Goal: Task Accomplishment & Management: Manage account settings

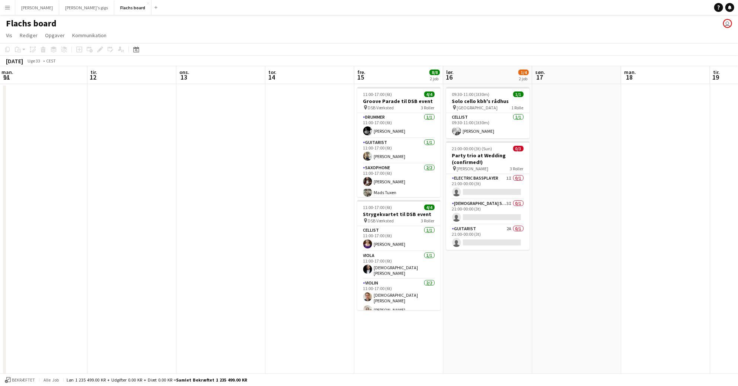
scroll to position [0, 273]
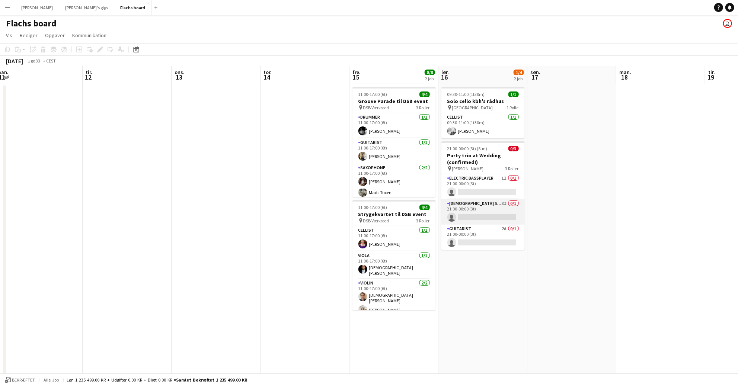
click at [480, 220] on app-card-role "[DEMOGRAPHIC_DATA] Singer 3I 0/1 21:00-00:00 (3t) single-neutral-actions" at bounding box center [482, 212] width 83 height 25
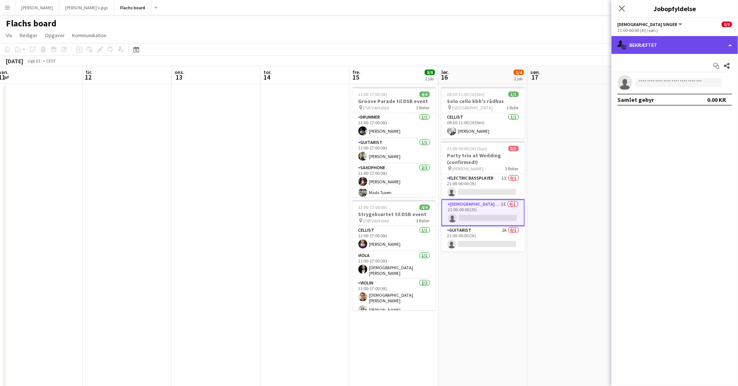
click at [673, 53] on div "single-neutral-actions-check-2 Bekræftet" at bounding box center [675, 45] width 127 height 18
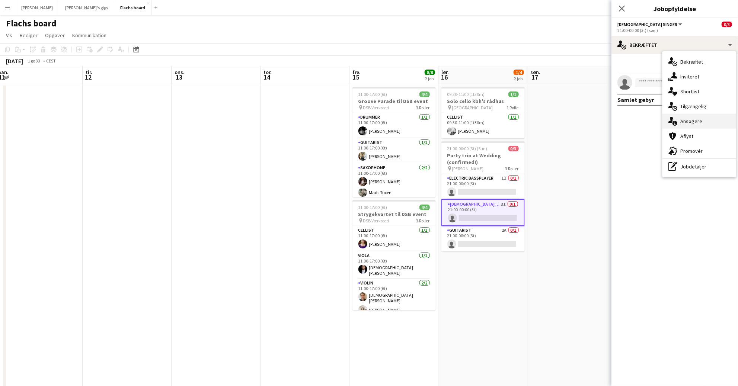
click at [702, 121] on div "single-neutral-actions-information Ansøgere" at bounding box center [700, 121] width 74 height 15
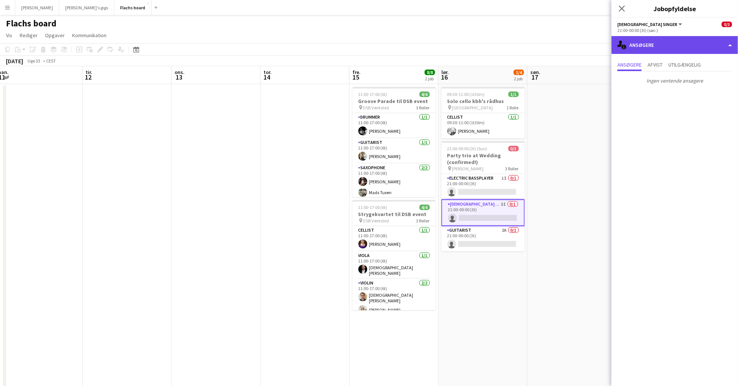
click at [664, 38] on div "single-neutral-actions-information Ansøgere" at bounding box center [675, 45] width 127 height 18
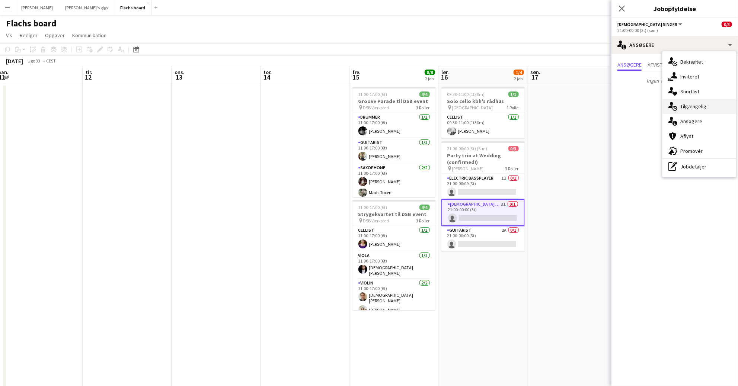
click at [696, 106] on div "single-neutral-actions-upload Tilgængelig" at bounding box center [700, 106] width 74 height 15
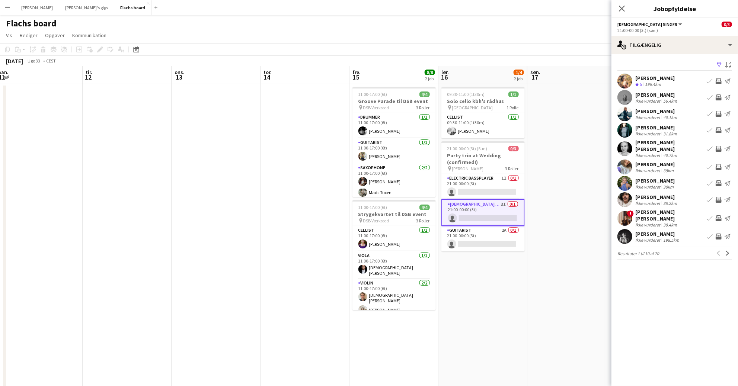
click at [719, 98] on app-icon "Inviter team" at bounding box center [719, 98] width 6 height 6
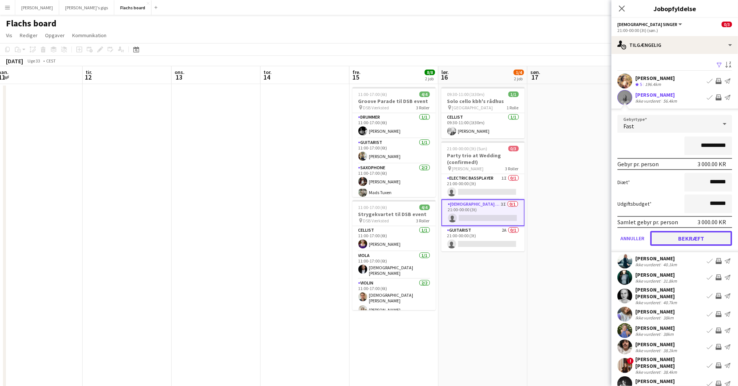
click at [704, 237] on button "Bekræft" at bounding box center [691, 238] width 82 height 15
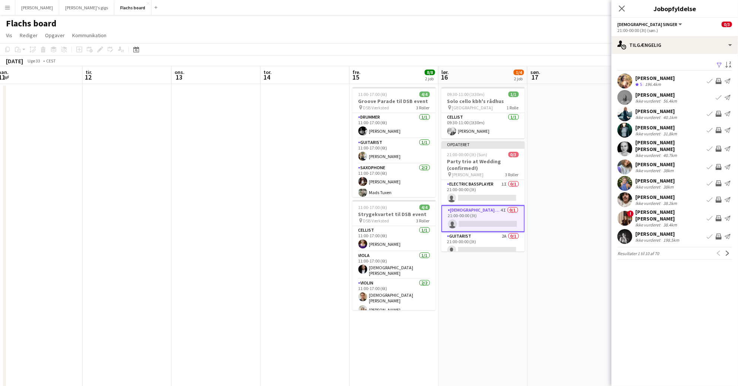
click at [719, 116] on app-icon "Inviter team" at bounding box center [719, 114] width 6 height 6
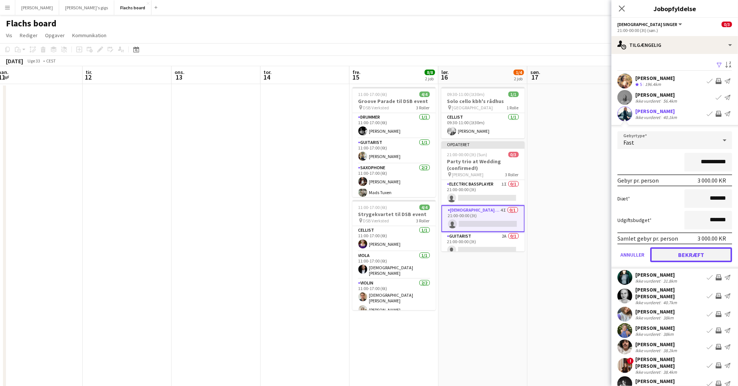
click at [695, 252] on button "Bekræft" at bounding box center [691, 255] width 82 height 15
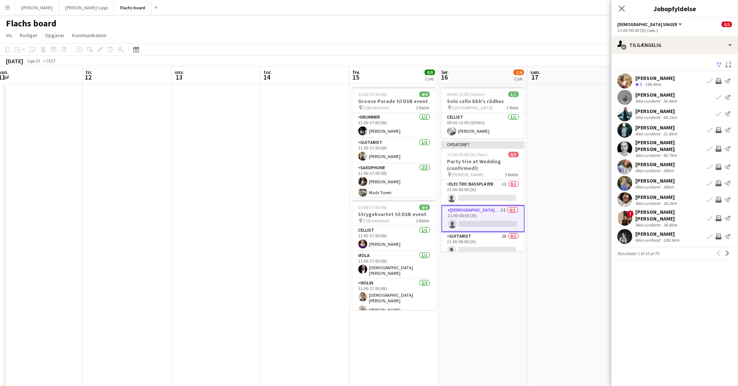
click at [720, 132] on app-icon "Inviter team" at bounding box center [719, 130] width 6 height 6
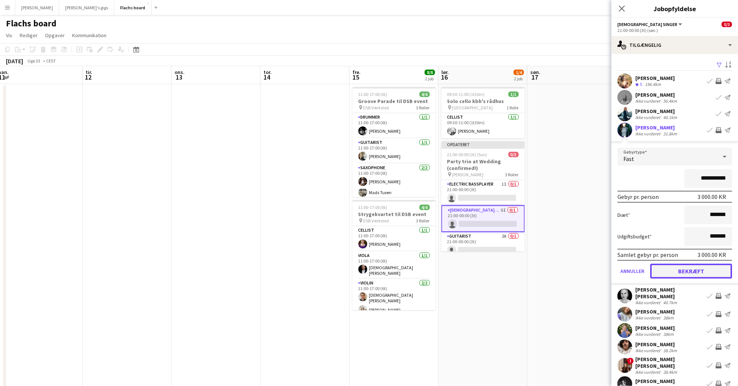
click at [701, 268] on button "Bekræft" at bounding box center [691, 271] width 82 height 15
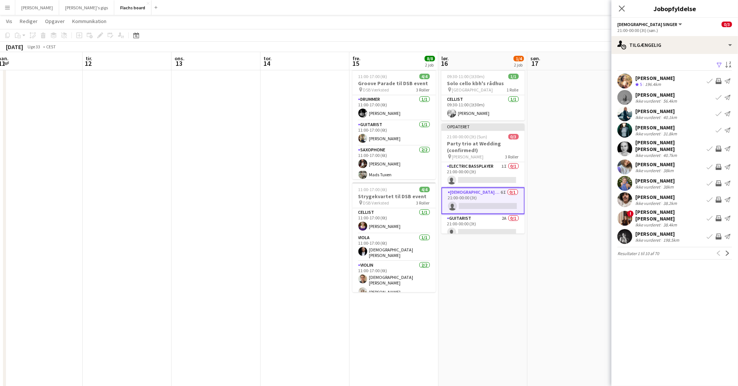
scroll to position [20, 0]
click at [728, 249] on button "Næste" at bounding box center [727, 253] width 9 height 9
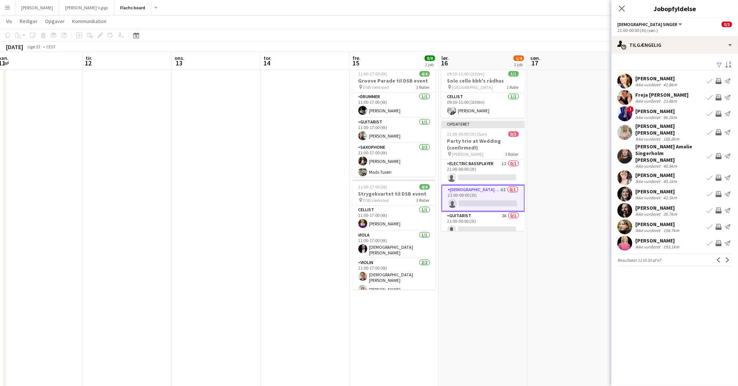
click at [721, 132] on app-icon "Inviter team" at bounding box center [719, 133] width 6 height 6
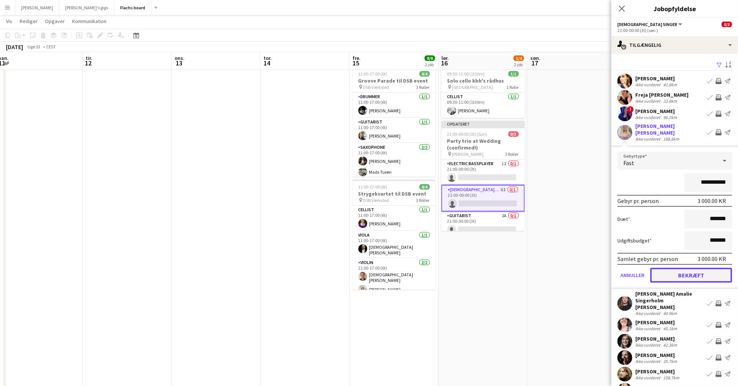
click at [697, 273] on button "Bekræft" at bounding box center [691, 275] width 82 height 15
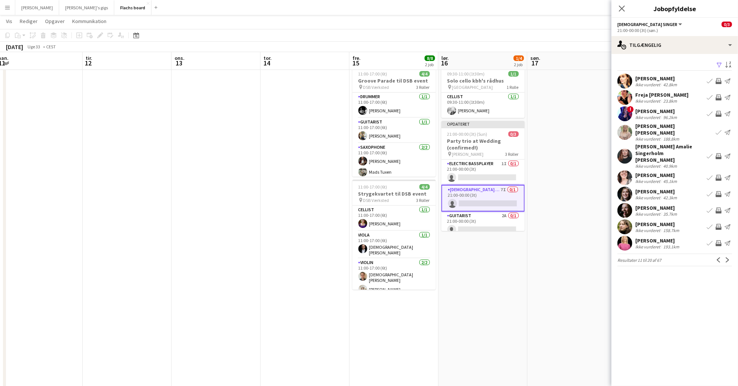
click at [719, 208] on app-icon "Inviter team" at bounding box center [719, 211] width 6 height 6
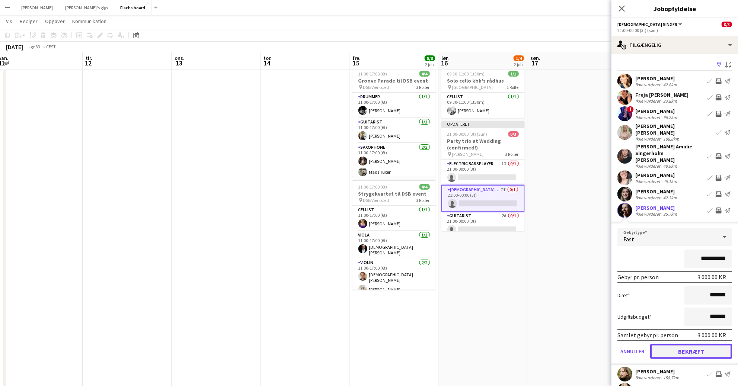
click at [706, 344] on button "Bekræft" at bounding box center [691, 351] width 82 height 15
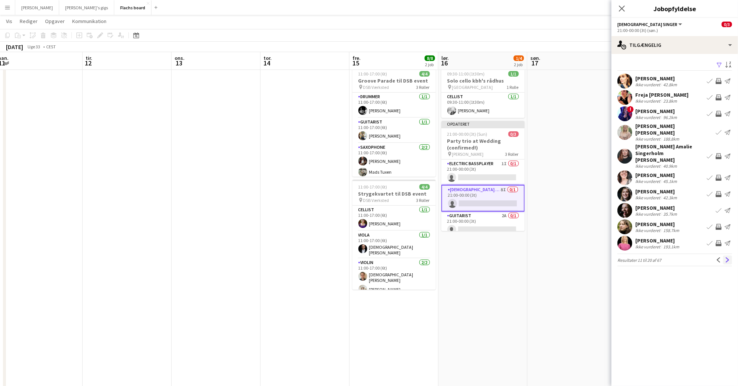
click at [728, 258] on app-icon "Næste" at bounding box center [727, 260] width 5 height 5
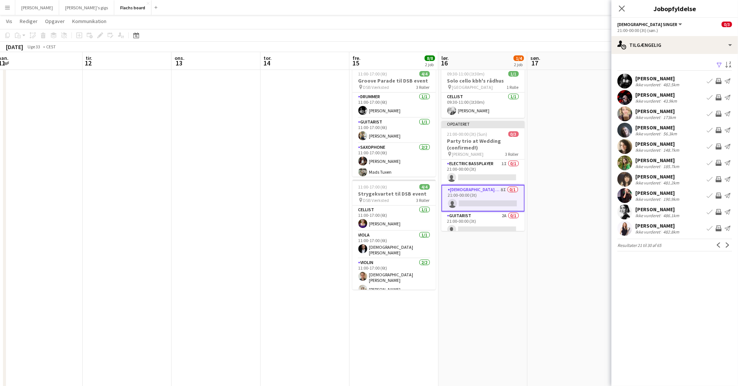
click at [718, 99] on app-icon "Inviter team" at bounding box center [719, 98] width 6 height 6
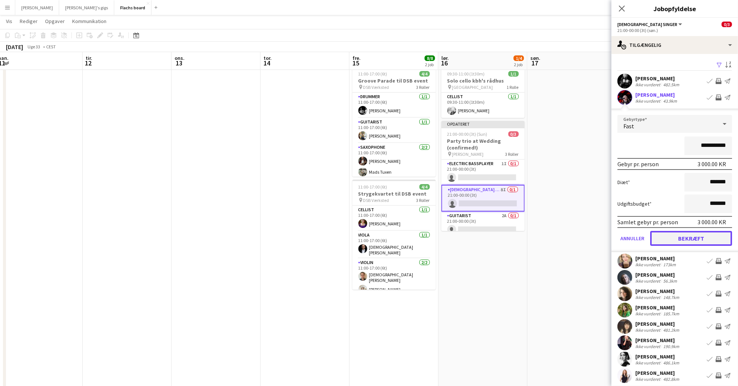
click at [683, 241] on button "Bekræft" at bounding box center [691, 238] width 82 height 15
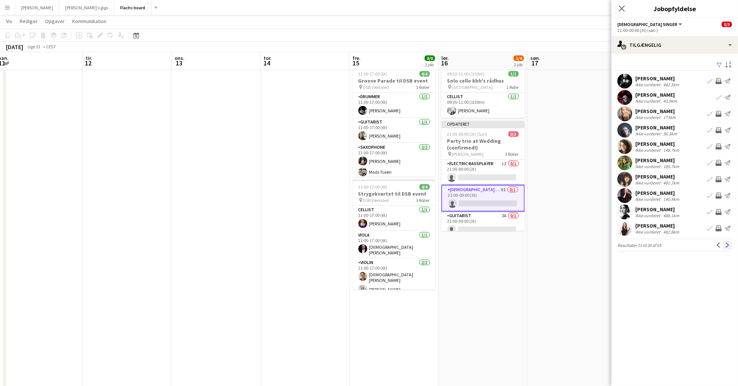
click at [728, 249] on button "Næste" at bounding box center [727, 245] width 9 height 9
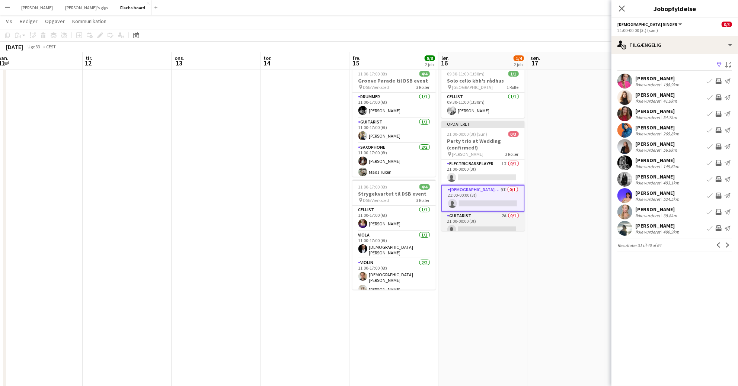
scroll to position [0, 274]
click at [495, 220] on app-card-role "Guitarist 2A 0/1 21:00-00:00 (3t) single-neutral-actions" at bounding box center [482, 224] width 83 height 25
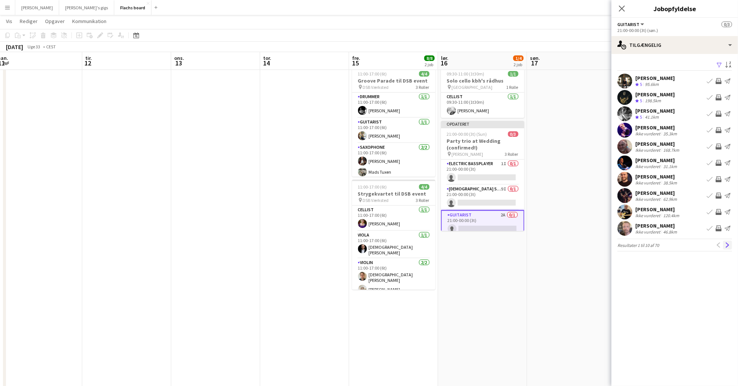
click at [728, 245] on app-icon "Næste" at bounding box center [727, 245] width 5 height 5
click at [720, 114] on app-icon "Inviter team" at bounding box center [719, 114] width 6 height 6
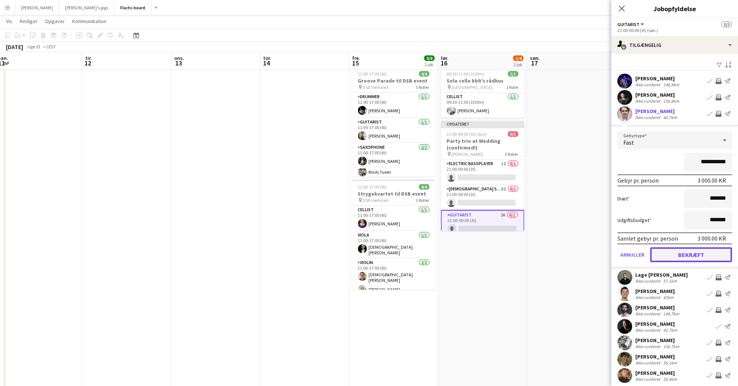
click at [690, 259] on button "Bekræft" at bounding box center [691, 255] width 82 height 15
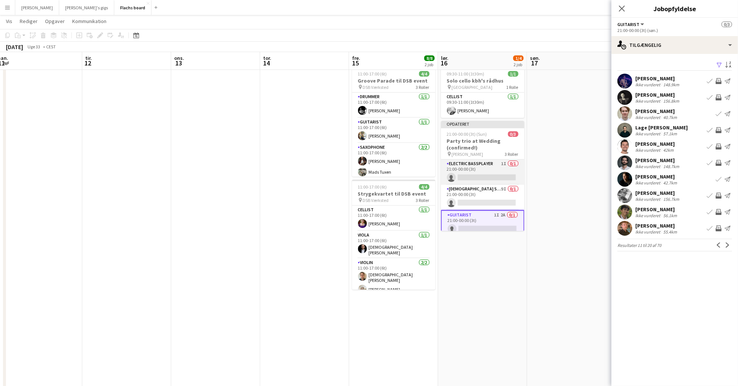
click at [486, 175] on app-card-role "Electric Bassplayer 1I 0/1 21:00-00:00 (3t) single-neutral-actions" at bounding box center [482, 172] width 83 height 25
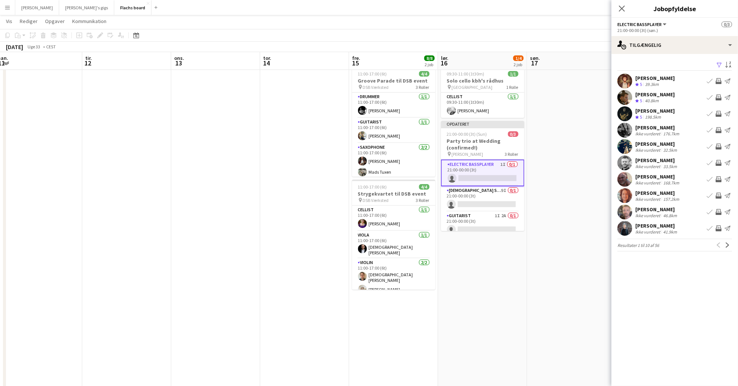
click at [718, 98] on app-icon "Inviter team" at bounding box center [719, 98] width 6 height 6
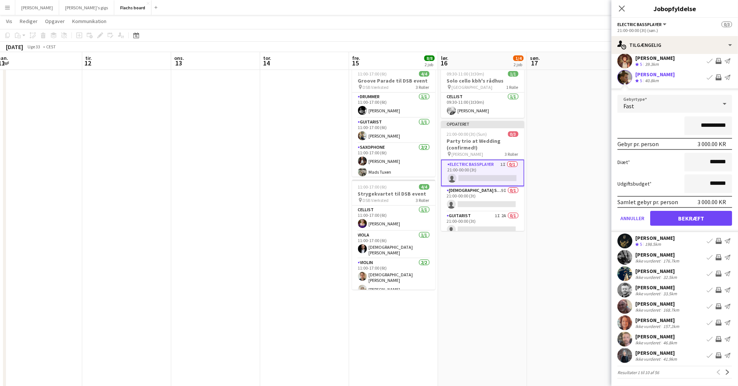
scroll to position [19, 0]
click at [716, 338] on app-icon "Inviter team" at bounding box center [719, 340] width 6 height 6
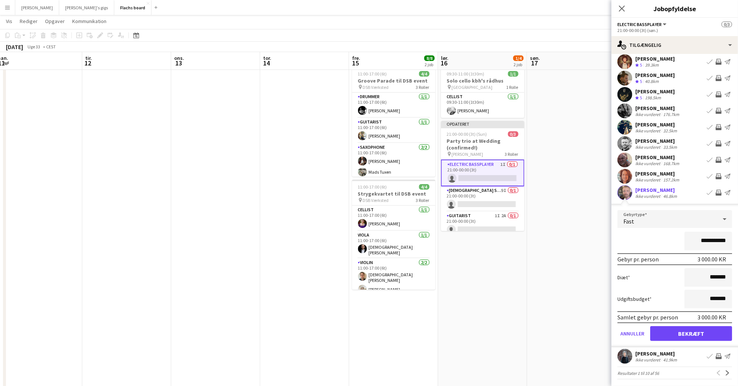
scroll to position [20, 0]
click at [708, 328] on button "Bekræft" at bounding box center [691, 333] width 82 height 15
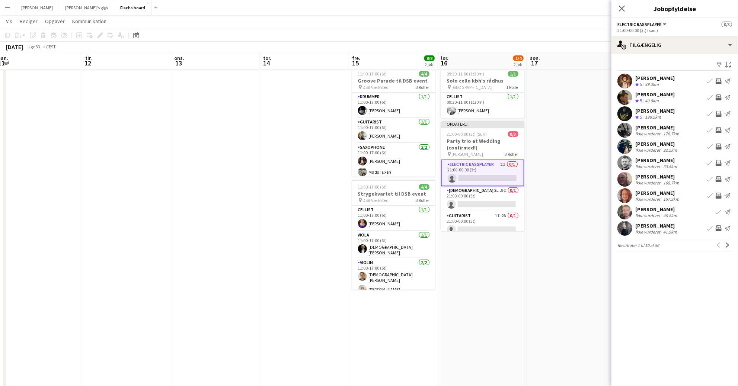
click at [720, 229] on app-icon "Inviter team" at bounding box center [719, 229] width 6 height 6
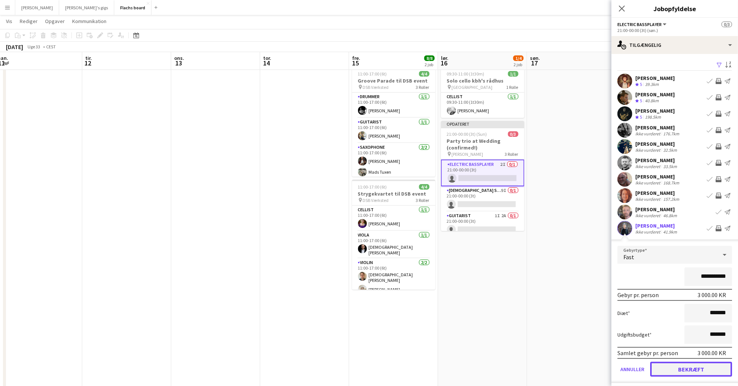
click at [702, 365] on button "Bekræft" at bounding box center [691, 369] width 82 height 15
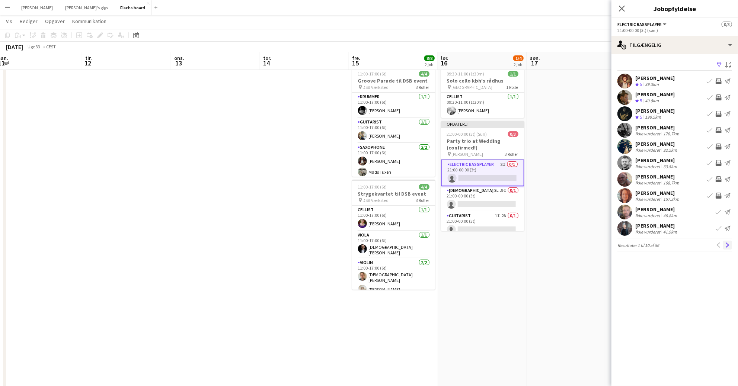
click at [725, 246] on app-icon "Næste" at bounding box center [727, 245] width 5 height 5
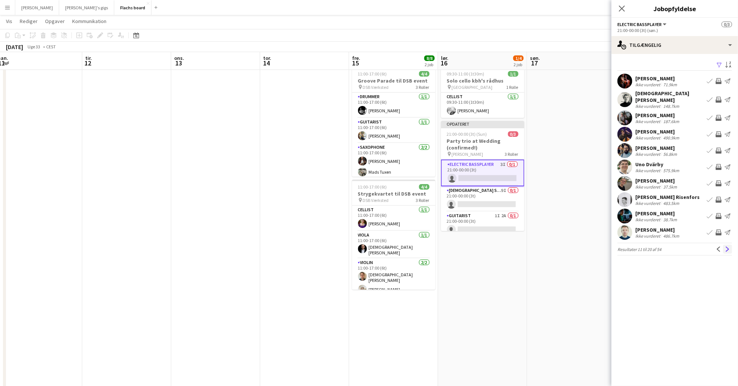
click at [728, 247] on app-icon "Næste" at bounding box center [727, 249] width 5 height 5
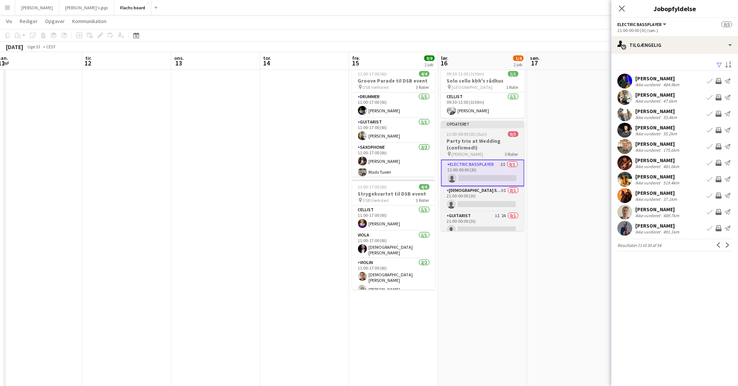
click at [492, 132] on div "21:00-00:00 (3t) (Sun) 0/3" at bounding box center [482, 134] width 83 height 6
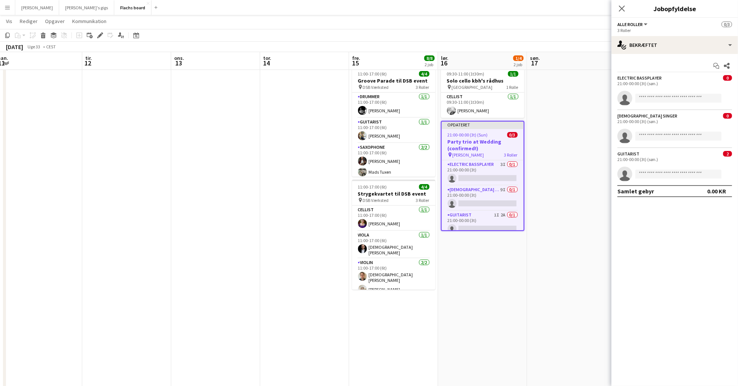
click at [615, 10] on div "Luk pop-in" at bounding box center [622, 8] width 21 height 17
click at [619, 10] on icon "Luk pop-in" at bounding box center [621, 8] width 7 height 7
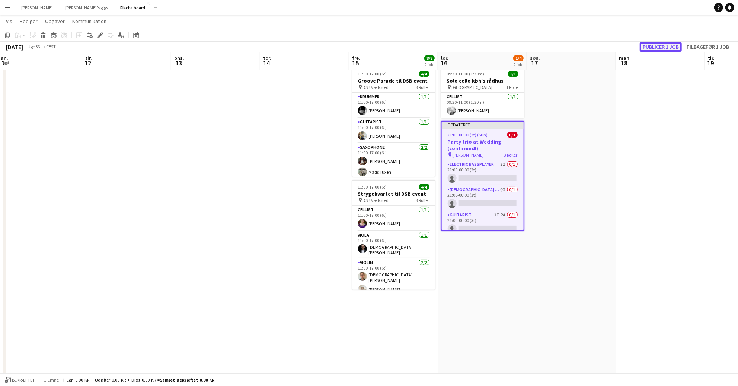
click at [653, 47] on button "Publicer 1 job" at bounding box center [661, 47] width 42 height 10
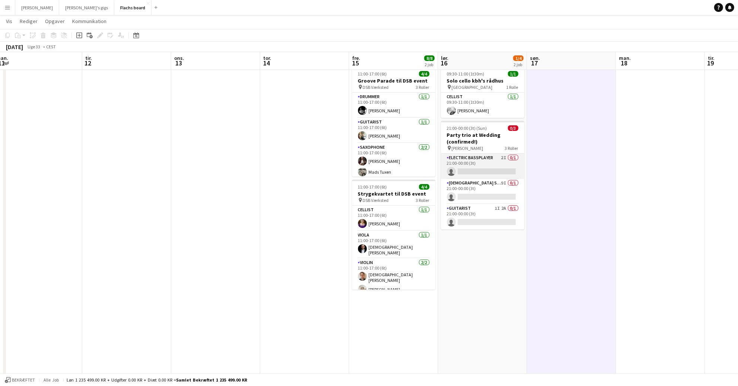
click at [513, 165] on app-card-role "Electric Bassplayer 2I 0/1 21:00-00:00 (3t) single-neutral-actions" at bounding box center [482, 166] width 83 height 25
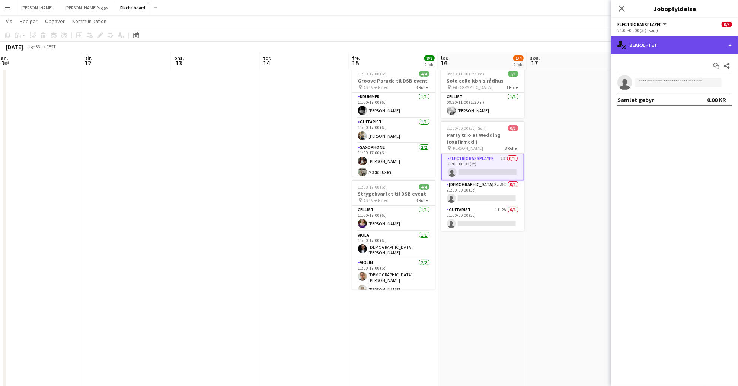
click at [681, 48] on div "single-neutral-actions-check-2 Bekræftet" at bounding box center [675, 45] width 127 height 18
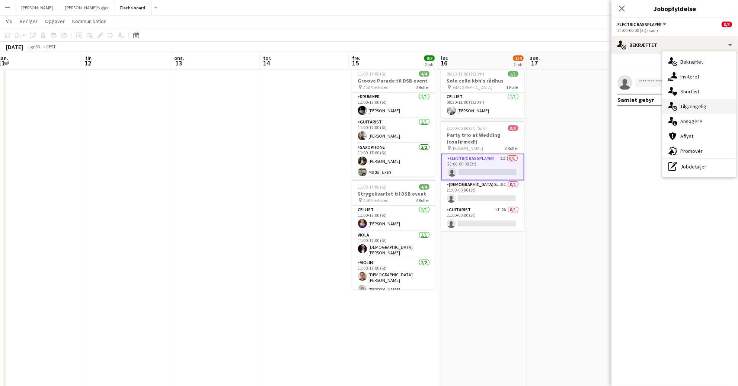
click at [702, 108] on div "single-neutral-actions-upload Tilgængelig" at bounding box center [700, 106] width 74 height 15
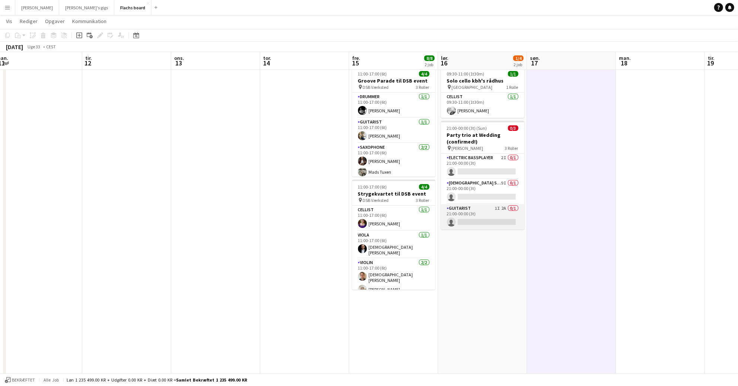
click at [510, 219] on app-card-role "Guitarist 1I 2A 0/1 21:00-00:00 (3t) single-neutral-actions" at bounding box center [482, 216] width 83 height 25
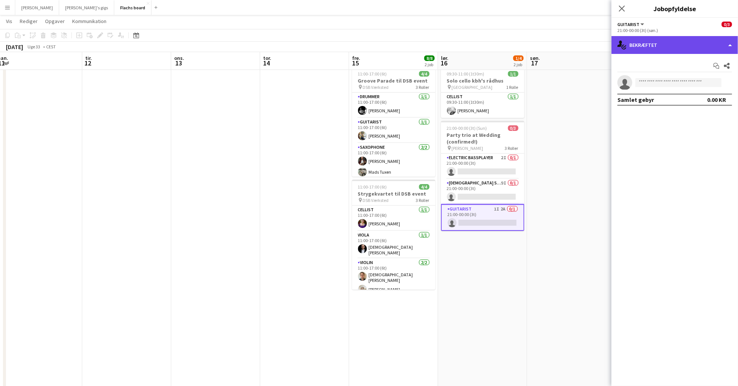
click at [667, 53] on div "single-neutral-actions-check-2 Bekræftet" at bounding box center [675, 45] width 127 height 18
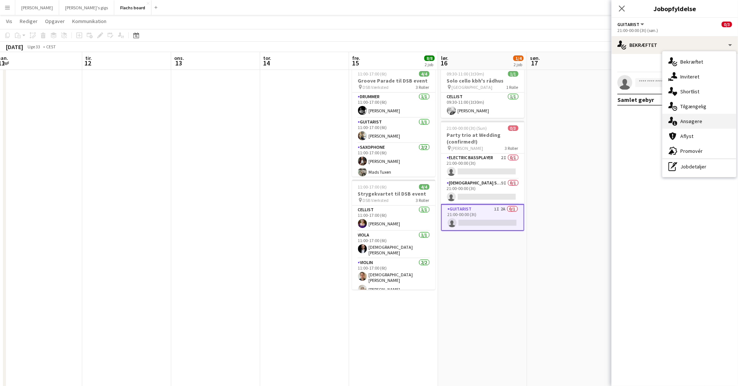
click at [699, 122] on div "single-neutral-actions-information Ansøgere" at bounding box center [700, 121] width 74 height 15
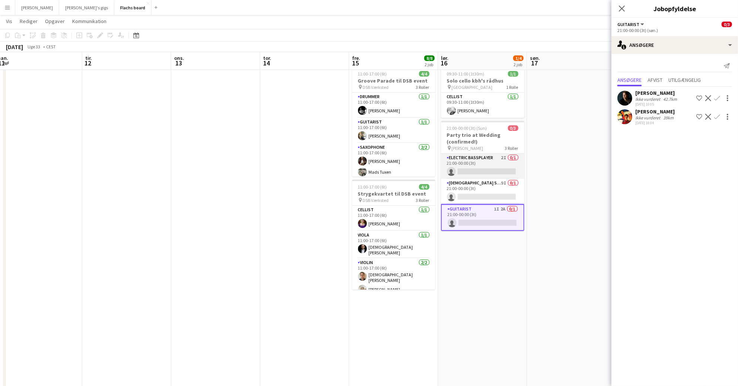
click at [492, 159] on app-card-role "Electric Bassplayer 2I 0/1 21:00-00:00 (3t) single-neutral-actions" at bounding box center [482, 166] width 83 height 25
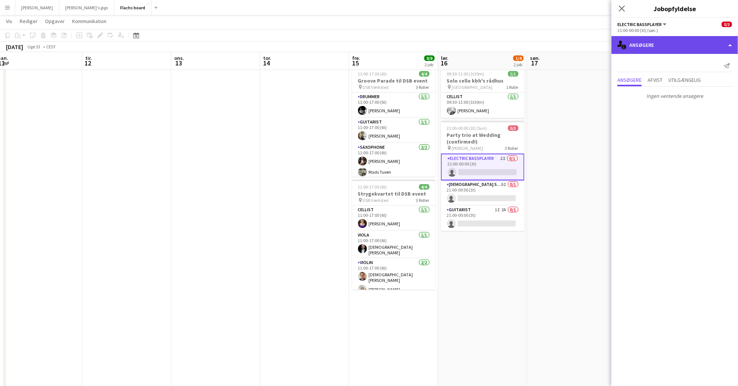
click at [680, 49] on div "single-neutral-actions-information Ansøgere" at bounding box center [675, 45] width 127 height 18
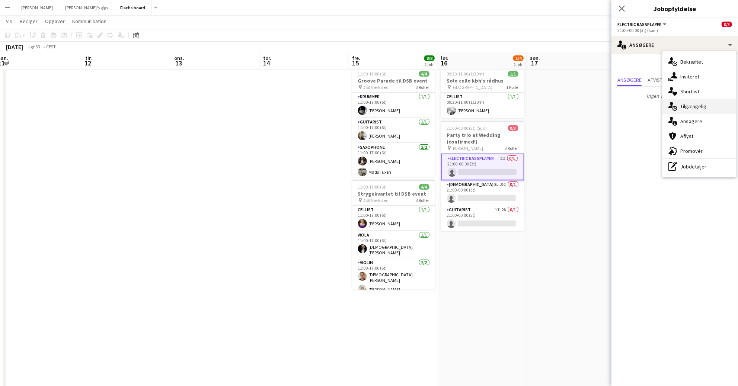
click at [699, 111] on div "single-neutral-actions-upload Tilgængelig" at bounding box center [700, 106] width 74 height 15
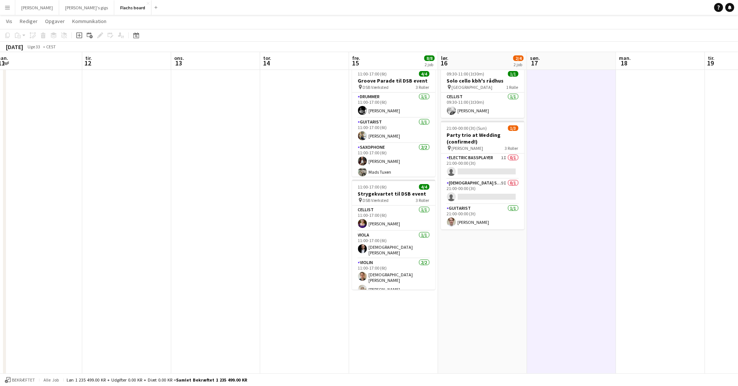
scroll to position [0, 273]
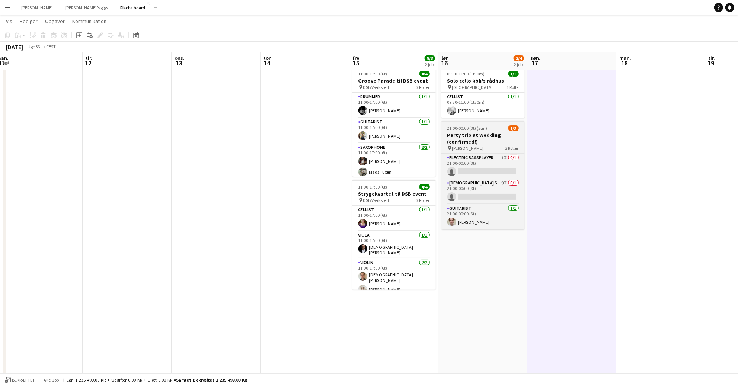
click at [475, 149] on span "[PERSON_NAME]" at bounding box center [468, 149] width 32 height 6
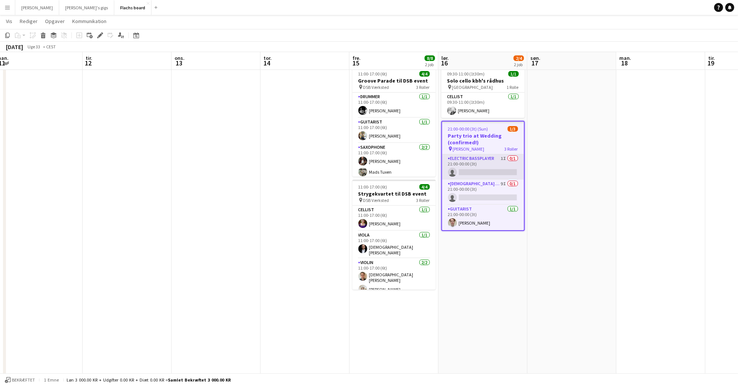
click at [479, 168] on app-card-role "Electric Bassplayer 1I 0/1 21:00-00:00 (3t) single-neutral-actions" at bounding box center [483, 166] width 82 height 25
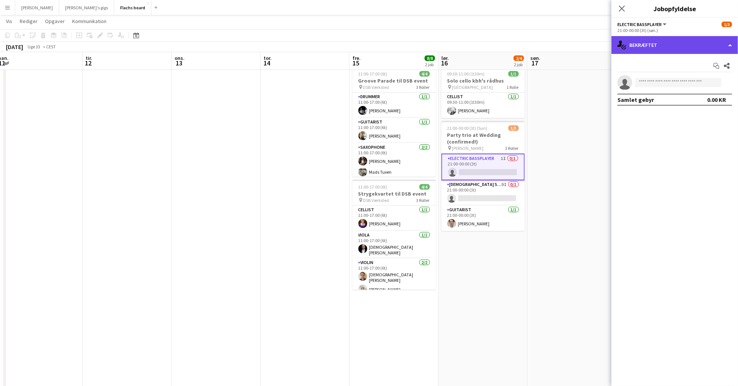
click at [650, 44] on div "single-neutral-actions-check-2 Bekræftet" at bounding box center [675, 45] width 127 height 18
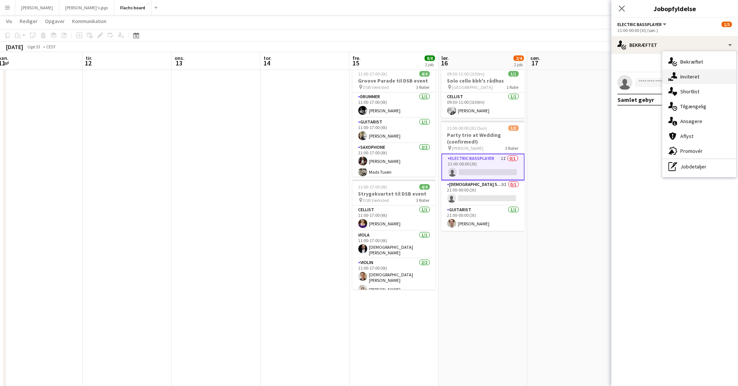
click at [683, 77] on div "single-neutral-actions-share-1 Inviteret" at bounding box center [700, 76] width 74 height 15
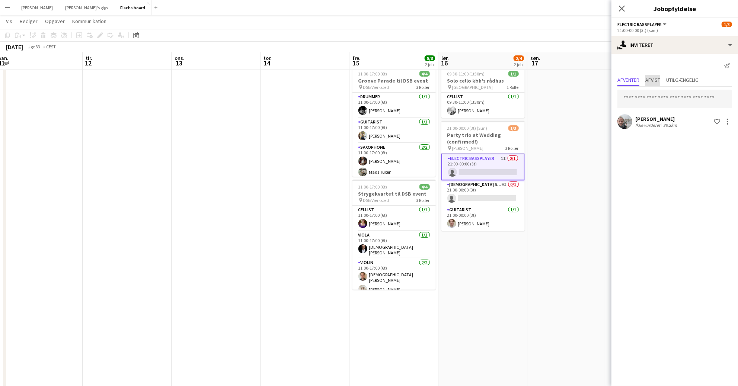
click at [649, 81] on span "Afvist" at bounding box center [652, 79] width 15 height 5
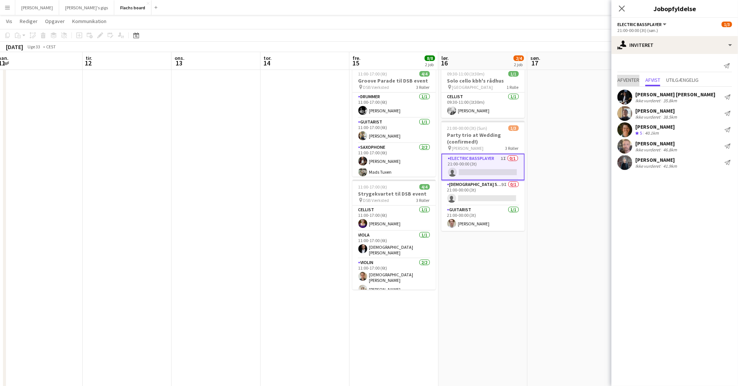
click at [630, 80] on span "Afventer" at bounding box center [629, 79] width 22 height 5
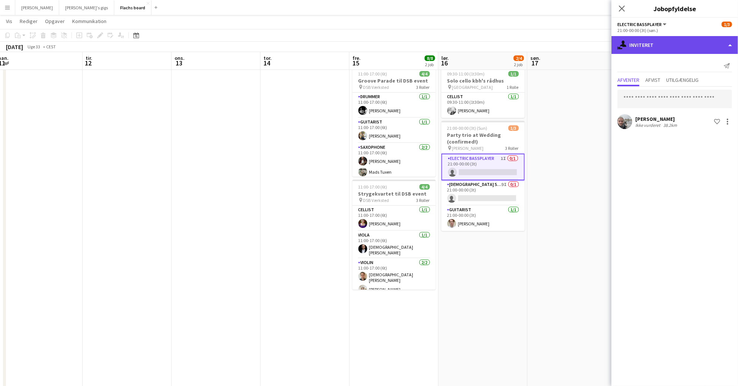
click at [661, 52] on div "single-neutral-actions-share-1 Inviteret" at bounding box center [675, 45] width 127 height 18
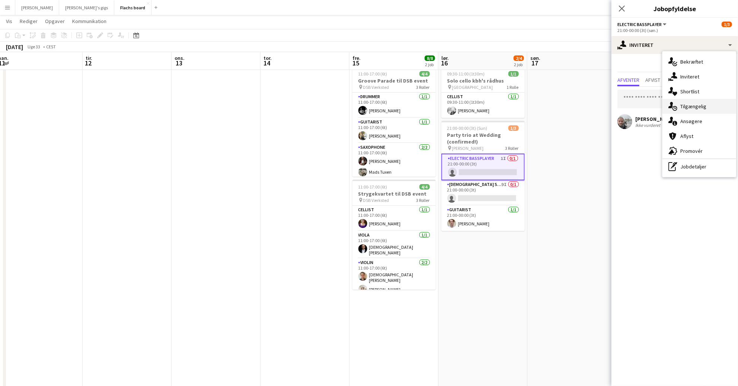
click at [692, 109] on div "single-neutral-actions-upload Tilgængelig" at bounding box center [700, 106] width 74 height 15
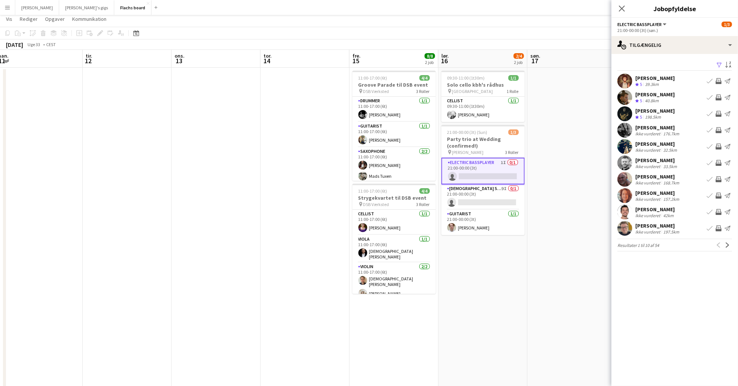
scroll to position [0, 0]
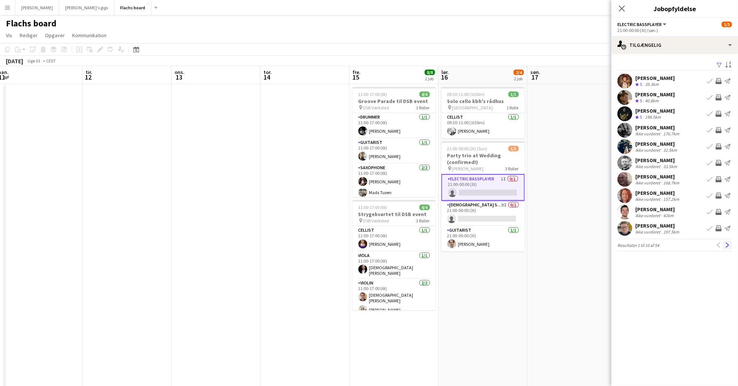
click at [729, 242] on button "Næste" at bounding box center [727, 245] width 9 height 9
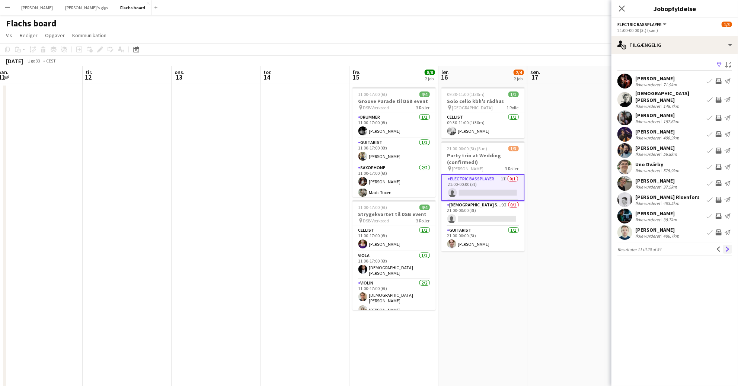
click at [728, 247] on app-icon "Næste" at bounding box center [727, 249] width 5 height 5
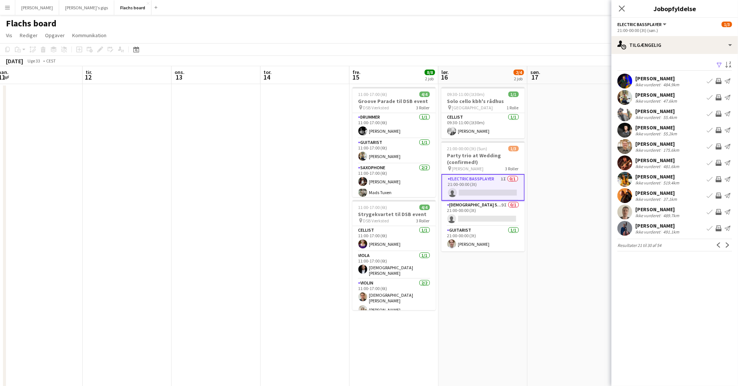
click at [728, 245] on app-icon "Næste" at bounding box center [727, 245] width 5 height 5
click at [659, 85] on div "Ikke vurderet" at bounding box center [648, 85] width 26 height 6
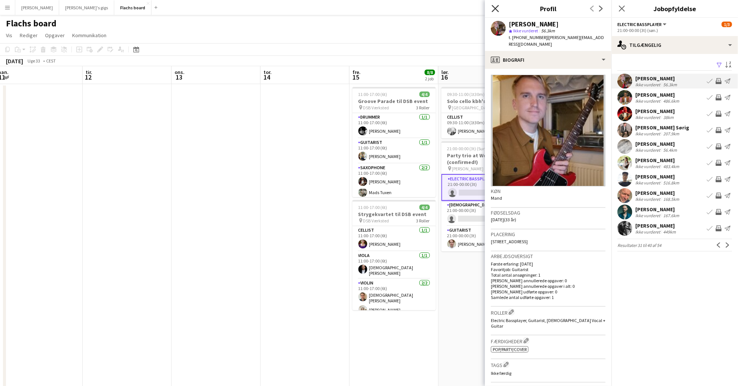
click at [495, 11] on icon "Luk pop-in" at bounding box center [495, 8] width 7 height 7
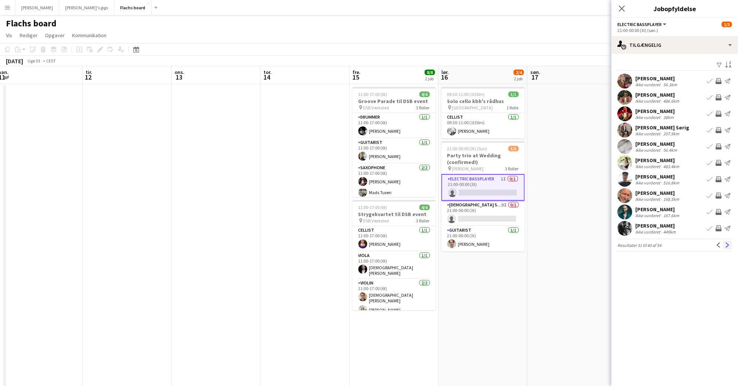
click at [730, 244] on app-icon "Næste" at bounding box center [727, 245] width 5 height 5
click at [691, 147] on div "[PERSON_NAME] Ikke vurderet 43.4km Book team Inviter team Send notifikation" at bounding box center [675, 146] width 127 height 15
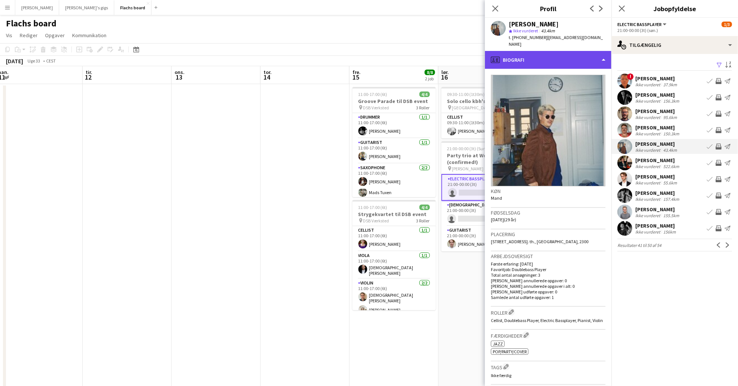
click at [537, 52] on div "profile Biografi" at bounding box center [548, 60] width 127 height 18
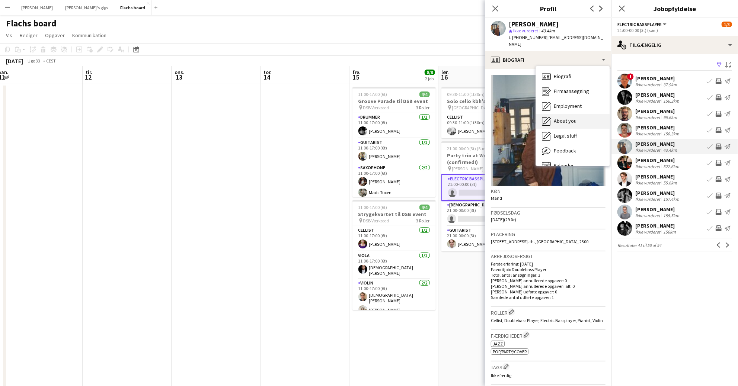
click at [571, 118] on span "About you" at bounding box center [565, 121] width 23 height 7
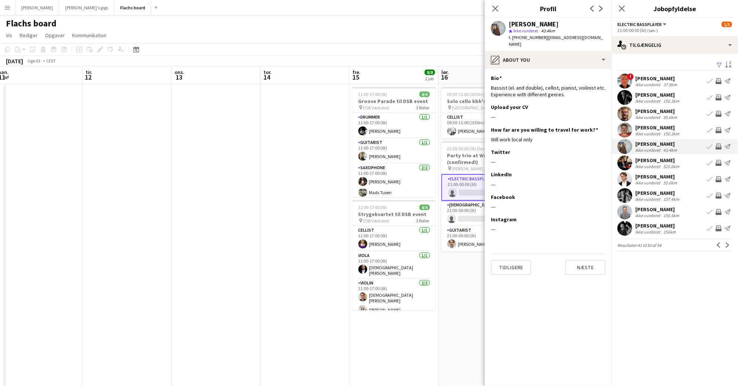
click at [490, 10] on div "Luk pop-in" at bounding box center [495, 8] width 21 height 17
click at [492, 9] on icon "Luk pop-in" at bounding box center [495, 8] width 7 height 7
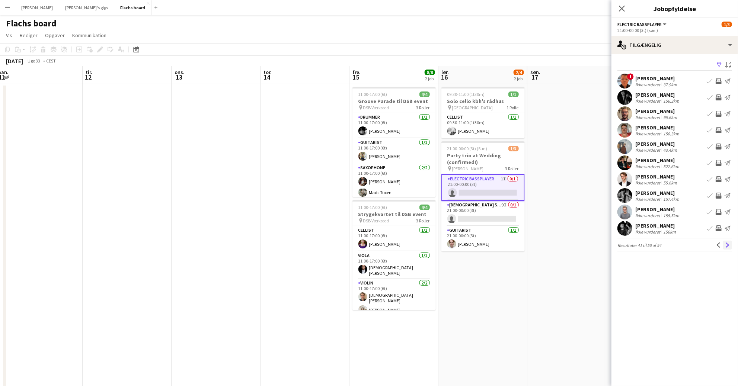
click at [728, 246] on app-icon "Næste" at bounding box center [727, 245] width 5 height 5
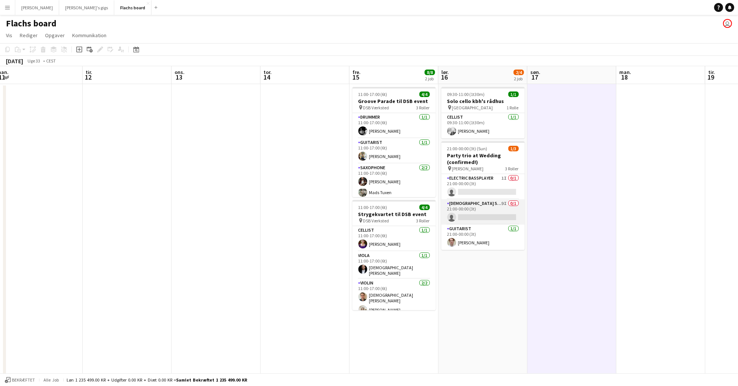
click at [516, 212] on app-card-role "[DEMOGRAPHIC_DATA] Singer 9I 0/1 21:00-00:00 (3t) single-neutral-actions" at bounding box center [482, 212] width 83 height 25
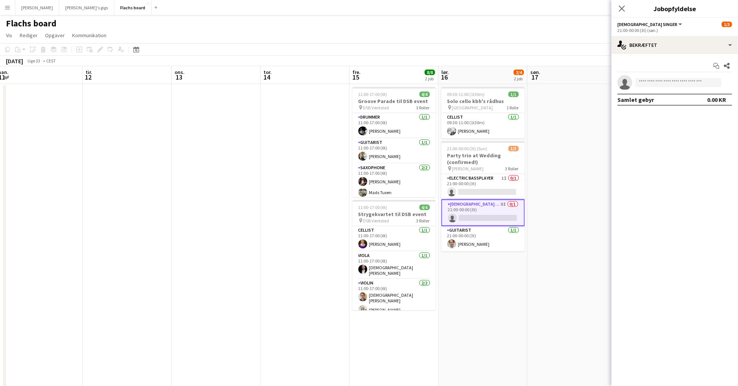
click at [660, 57] on div "Start chat Del single-neutral-actions Samlet gebyr 0.00 KR" at bounding box center [675, 83] width 127 height 58
click at [660, 46] on div "single-neutral-actions-check-2 Bekræftet" at bounding box center [675, 45] width 127 height 18
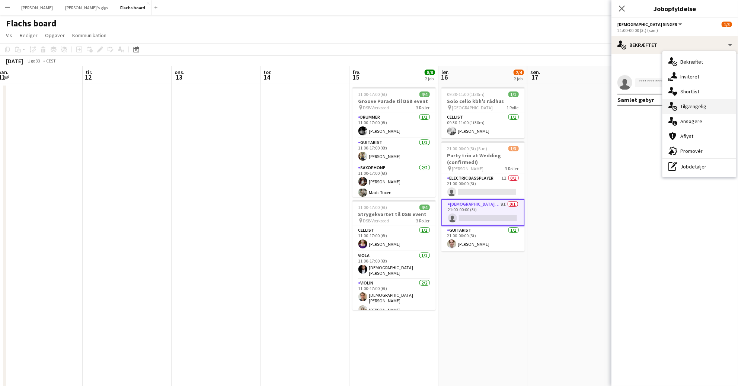
click at [695, 107] on div "single-neutral-actions-upload Tilgængelig" at bounding box center [700, 106] width 74 height 15
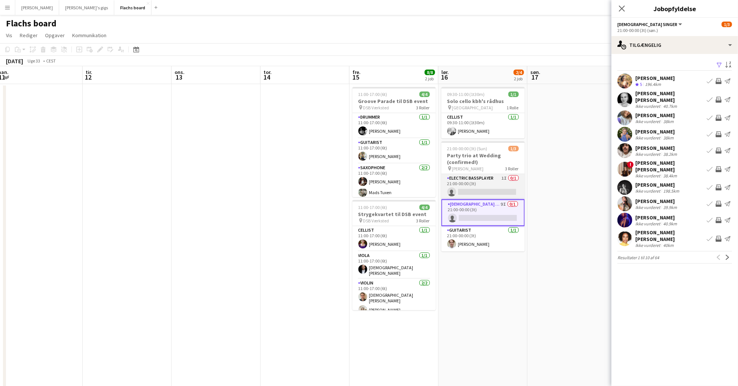
click at [486, 181] on app-card-role "Electric Bassplayer 1I 0/1 21:00-00:00 (3t) single-neutral-actions" at bounding box center [482, 186] width 83 height 25
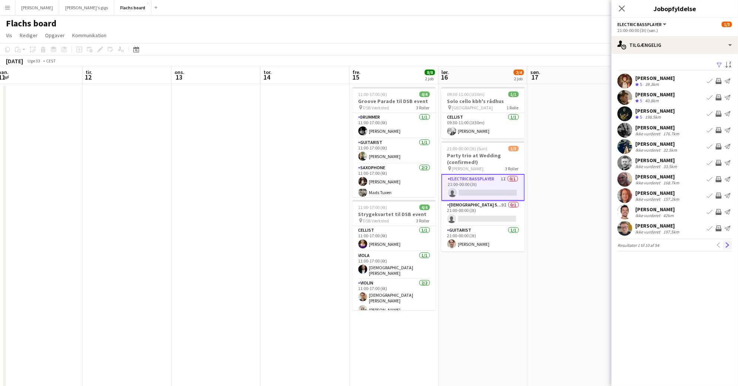
click at [728, 244] on app-icon "Næste" at bounding box center [727, 245] width 5 height 5
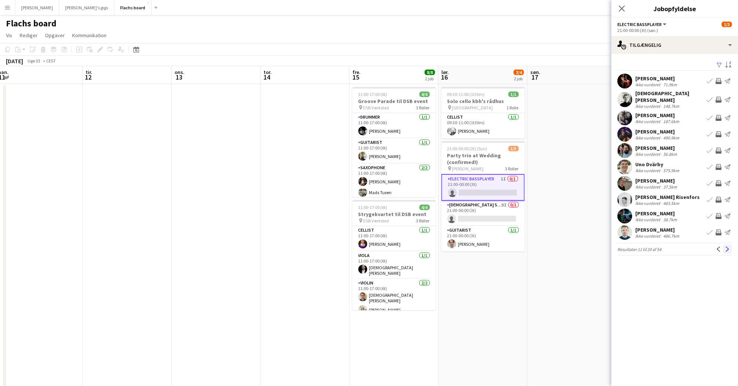
click at [728, 247] on app-icon "Næste" at bounding box center [727, 249] width 5 height 5
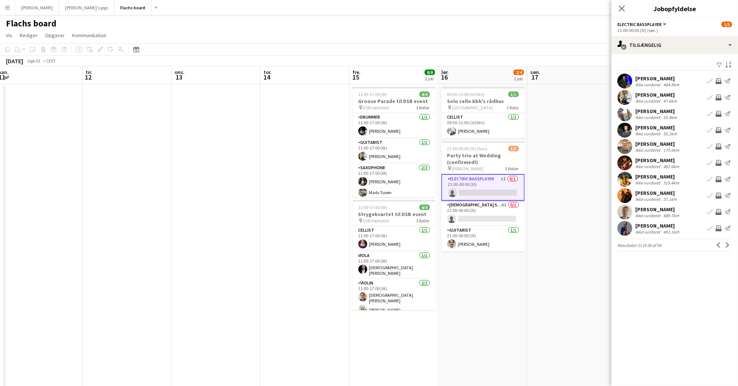
click at [728, 245] on app-icon "Næste" at bounding box center [727, 245] width 5 height 5
click at [723, 113] on button "Inviter team" at bounding box center [718, 113] width 9 height 9
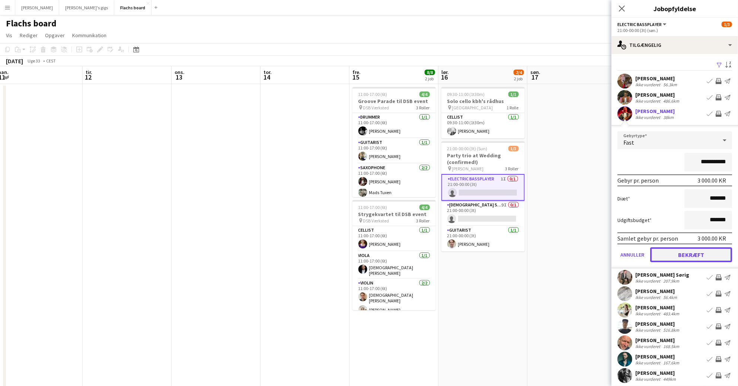
click at [708, 252] on button "Bekræft" at bounding box center [691, 255] width 82 height 15
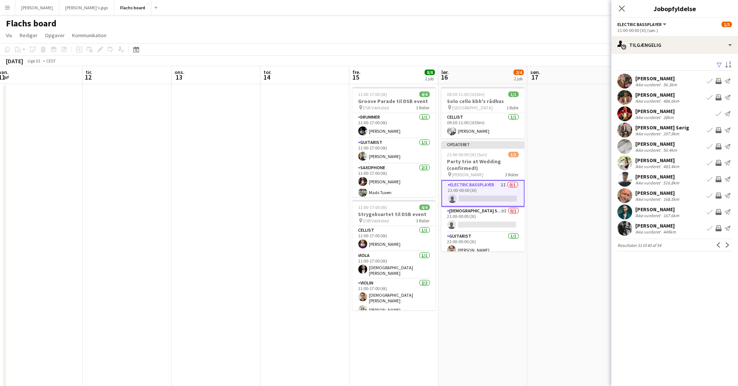
click at [648, 113] on div "[PERSON_NAME]" at bounding box center [655, 111] width 40 height 7
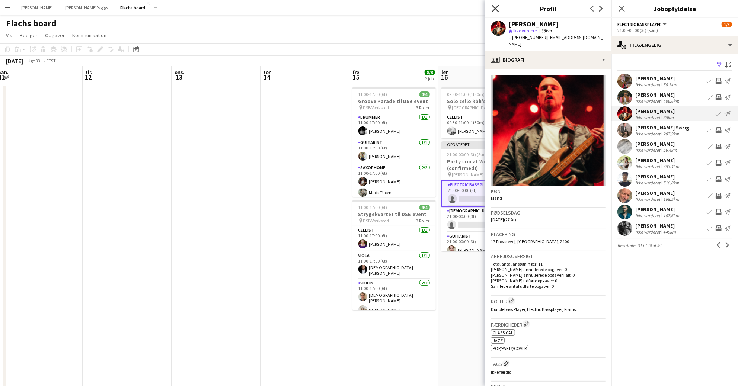
click at [493, 7] on icon "Luk pop-in" at bounding box center [495, 8] width 7 height 7
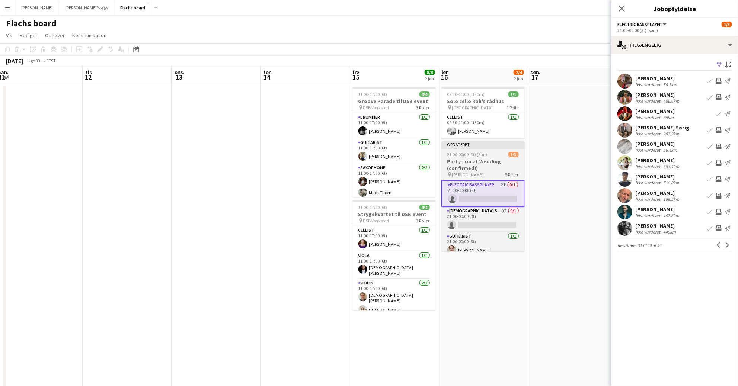
click at [479, 159] on h3 "Party trio at Wedding (confirmed!)" at bounding box center [482, 164] width 83 height 13
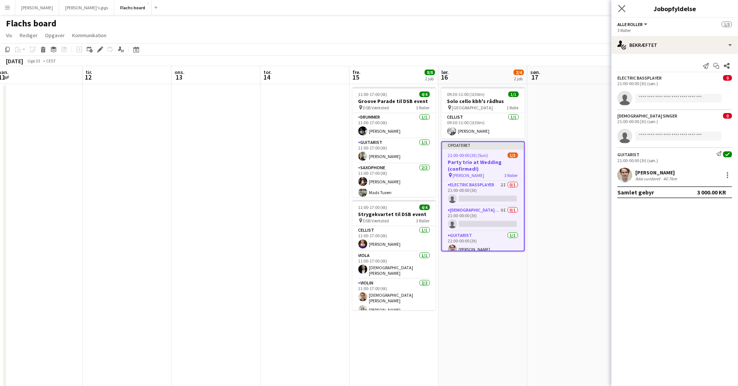
click at [620, 12] on app-icon "Luk pop-in" at bounding box center [622, 8] width 11 height 11
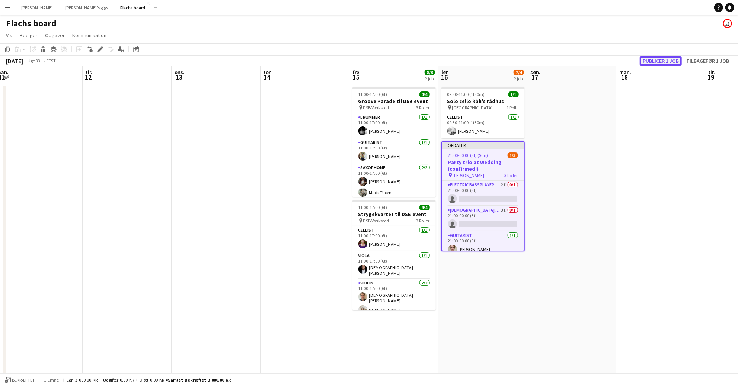
click at [657, 61] on button "Publicer 1 job" at bounding box center [661, 61] width 42 height 10
